Goal: Find specific page/section: Find specific page/section

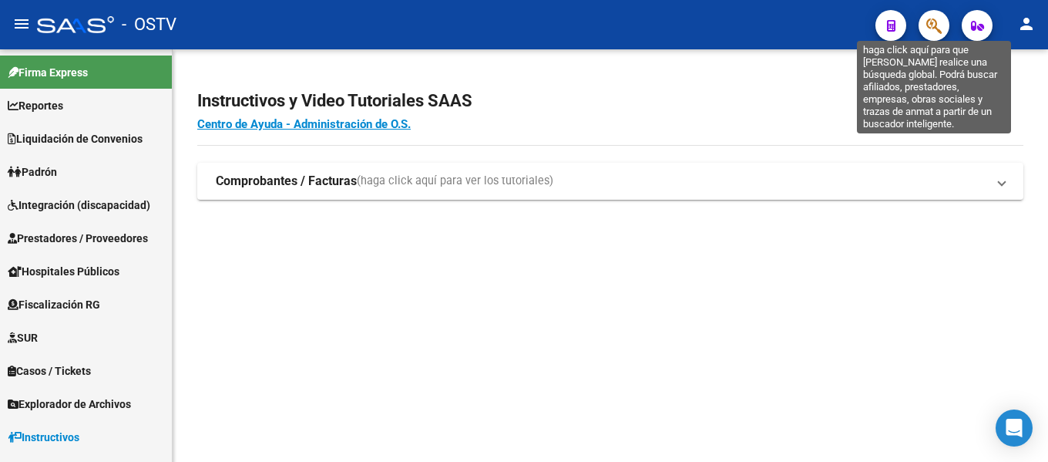
click at [934, 29] on icon "button" at bounding box center [934, 26] width 15 height 18
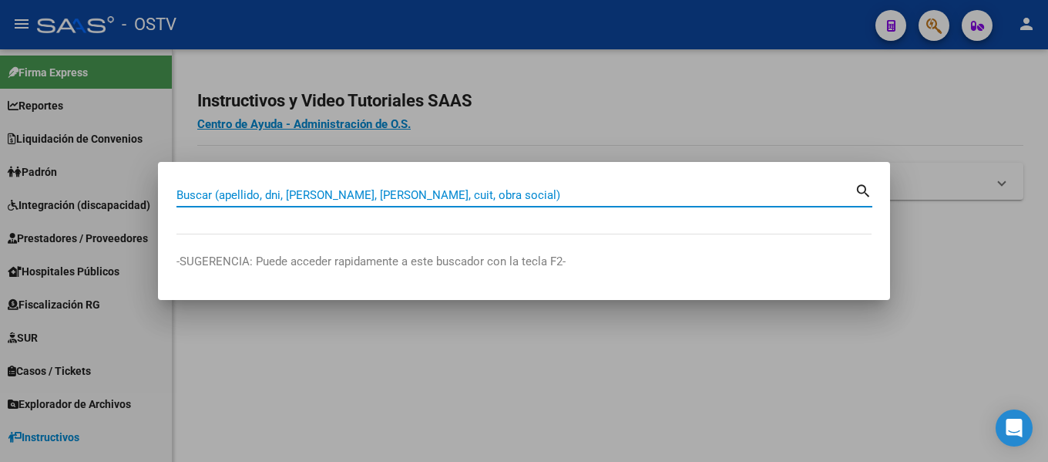
paste input "20-30444605-7"
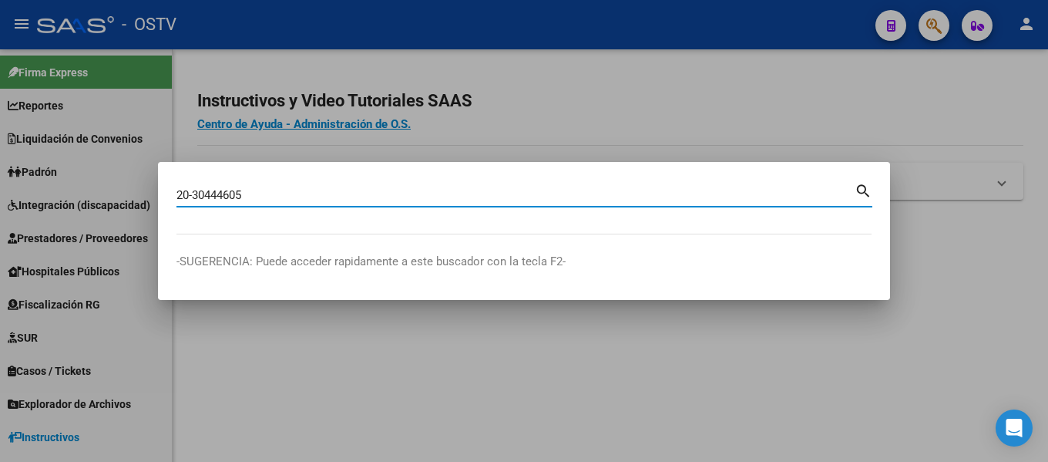
click at [199, 191] on input "20-30444605" at bounding box center [516, 195] width 678 height 14
click at [194, 189] on input "20-30444605" at bounding box center [516, 195] width 678 height 14
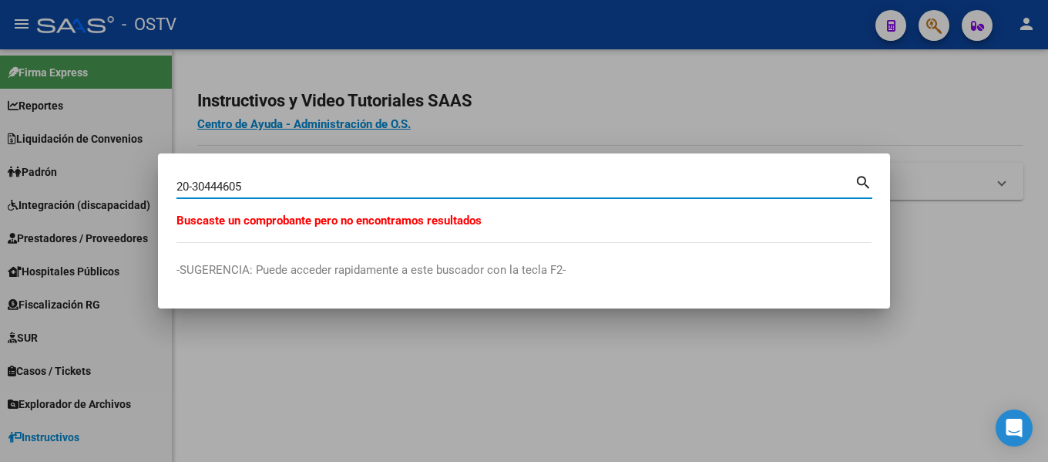
click at [198, 184] on input "20-30444605" at bounding box center [516, 187] width 678 height 14
type input "30444605"
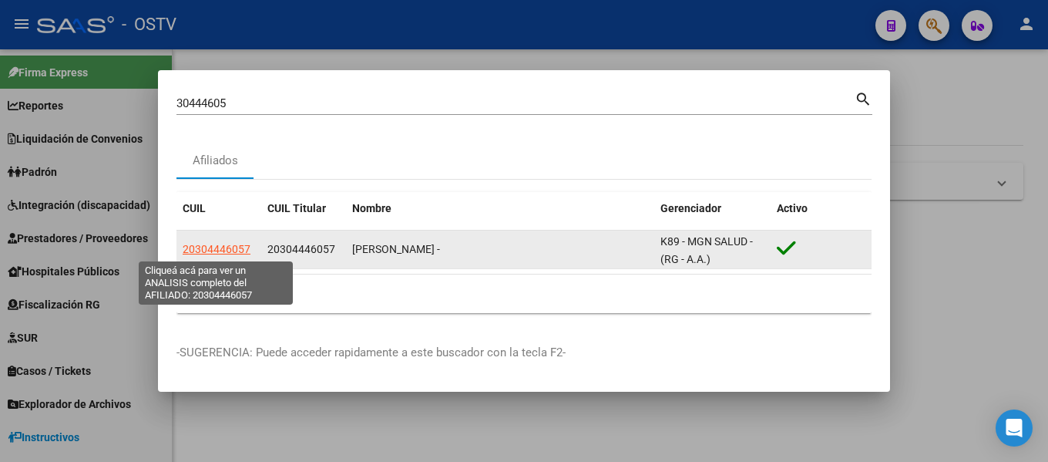
click at [234, 252] on span "20304446057" at bounding box center [217, 249] width 68 height 12
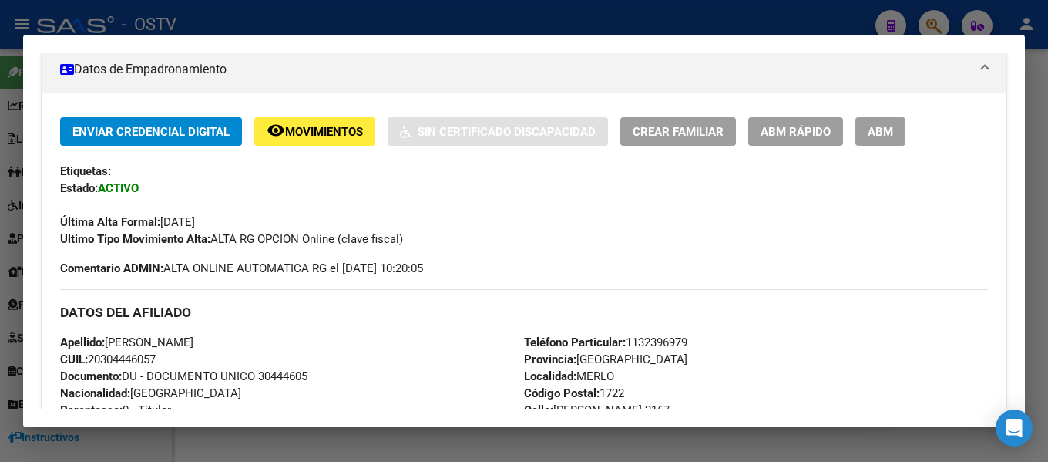
scroll to position [308, 0]
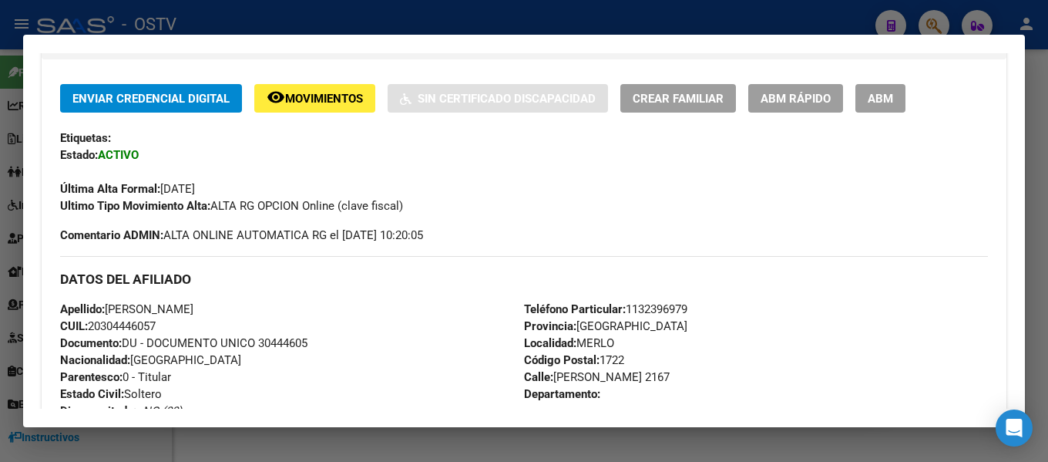
click at [500, 23] on div at bounding box center [524, 231] width 1048 height 462
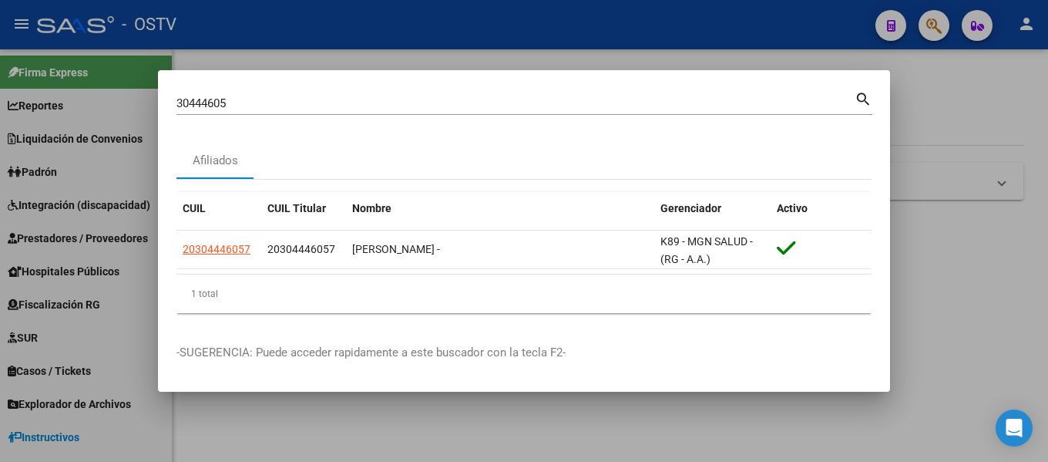
click at [372, 23] on div at bounding box center [524, 231] width 1048 height 462
